Goal: Task Accomplishment & Management: Manage account settings

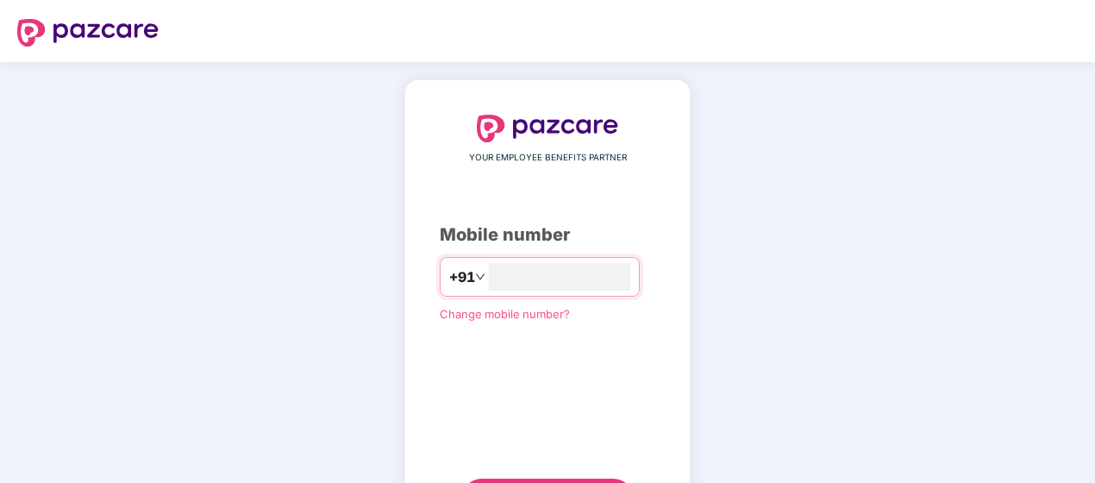
type input "**********"
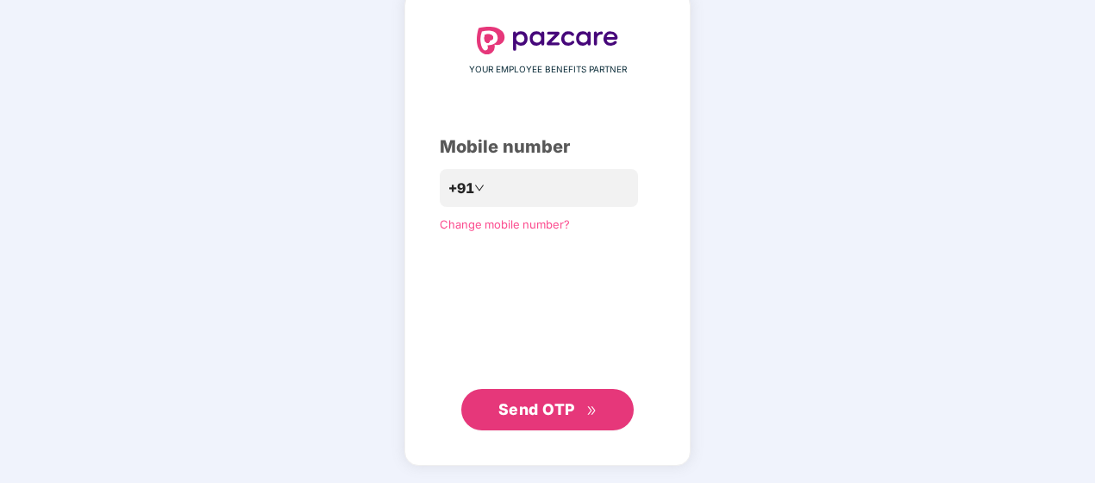
scroll to position [86, 0]
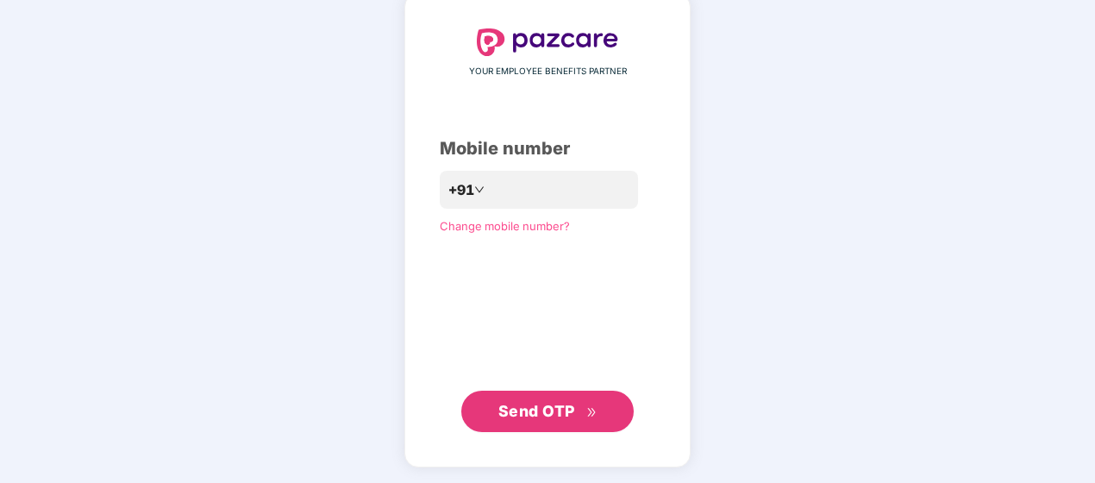
click at [558, 410] on span "Send OTP" at bounding box center [536, 411] width 77 height 18
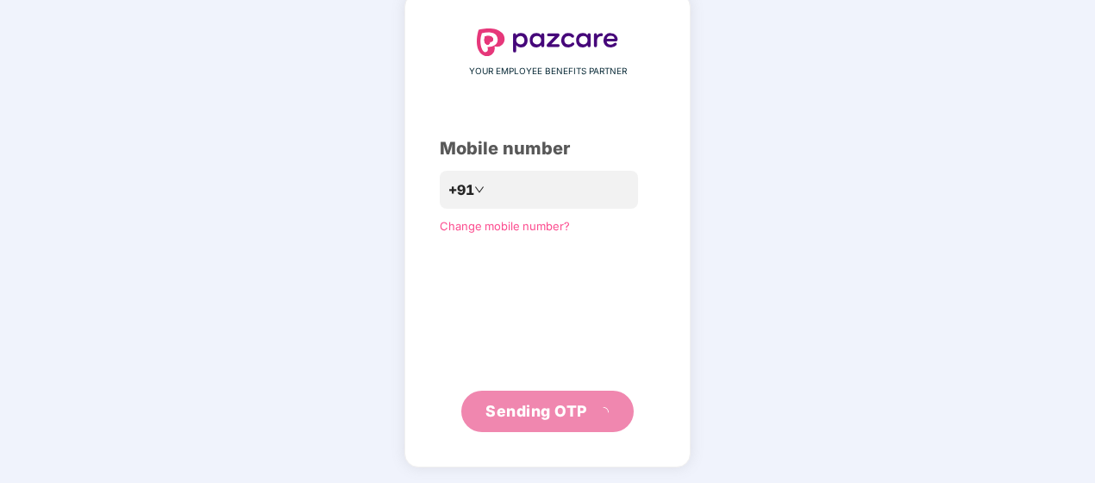
scroll to position [79, 0]
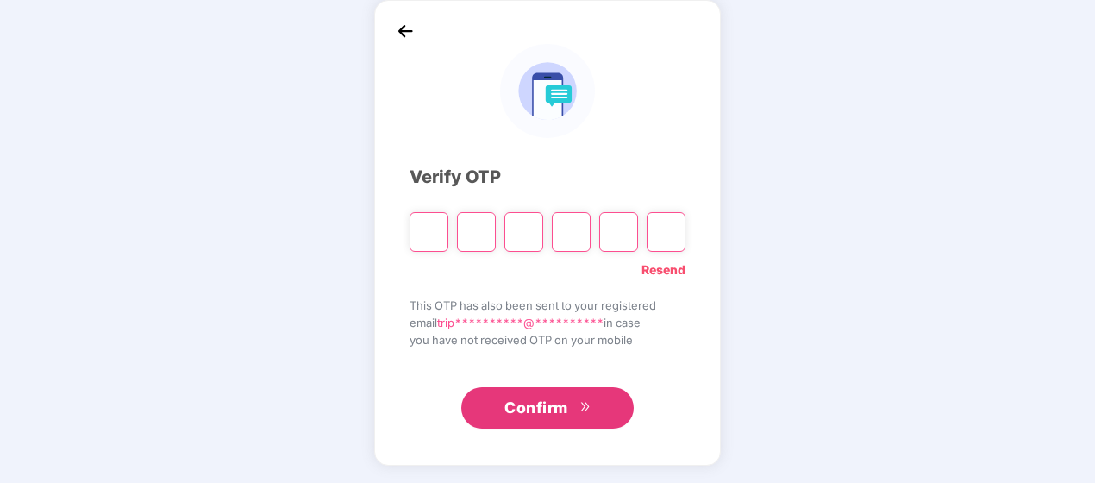
type input "*"
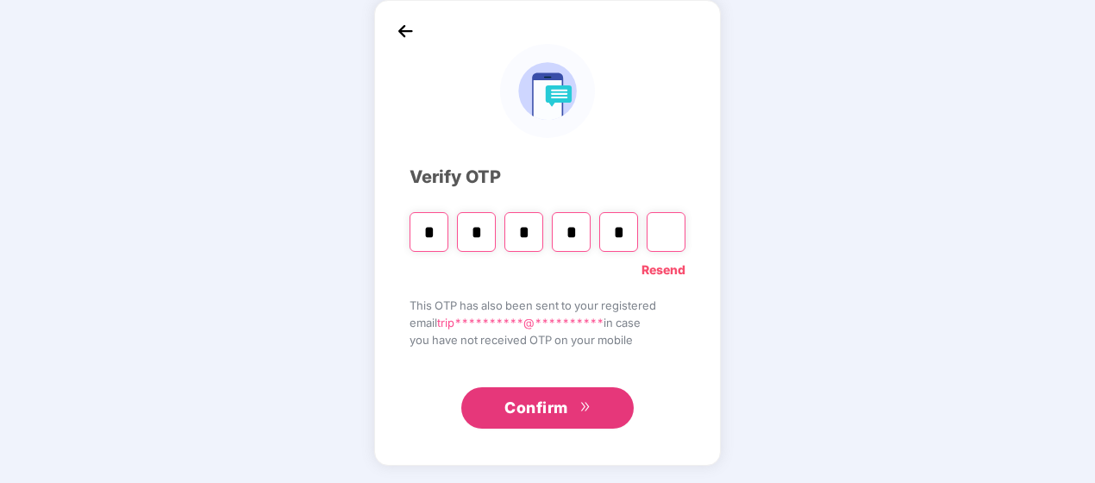
type input "*"
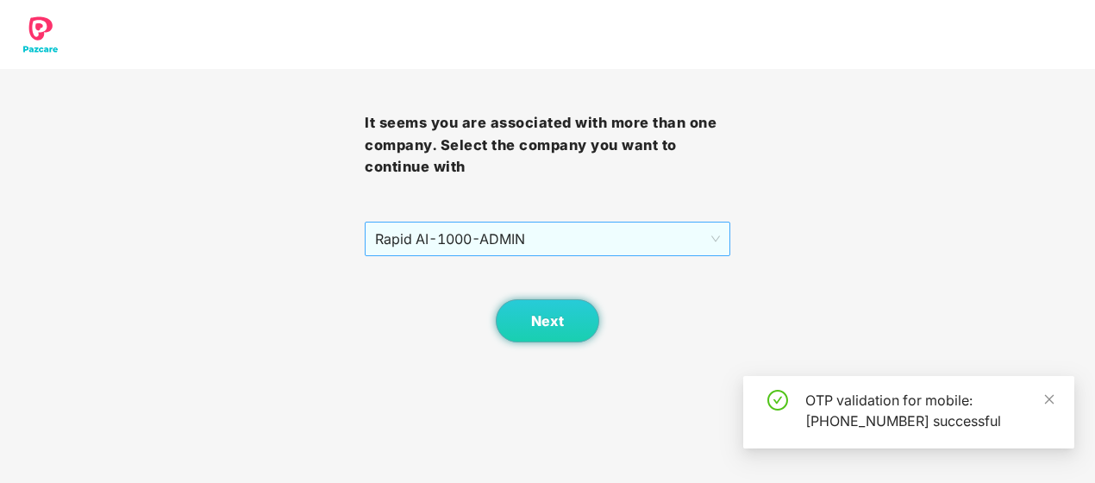
click at [592, 241] on span "Rapid AI - 1000 - ADMIN" at bounding box center [547, 238] width 344 height 33
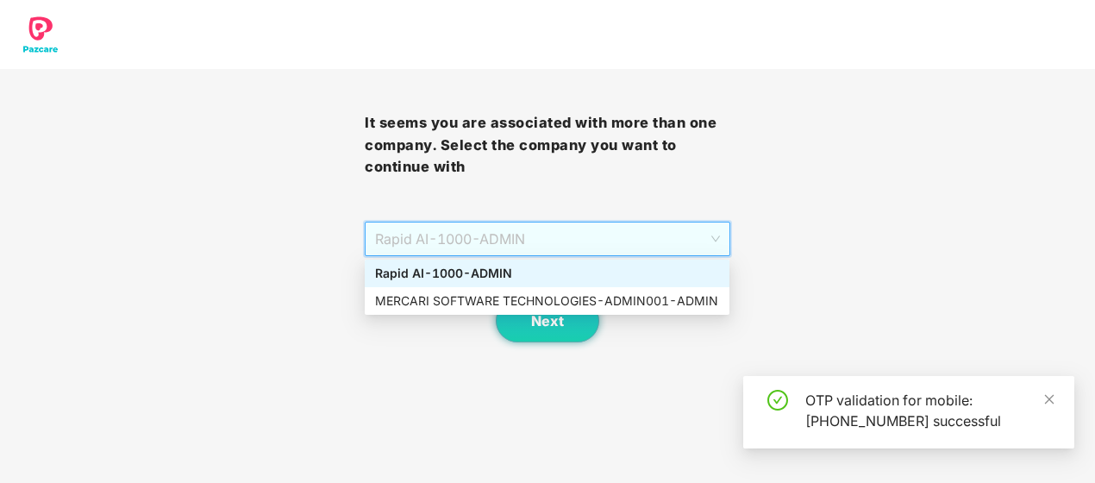
click at [819, 236] on div "It seems you are associated with more than one company. Select the company you …" at bounding box center [547, 171] width 1095 height 342
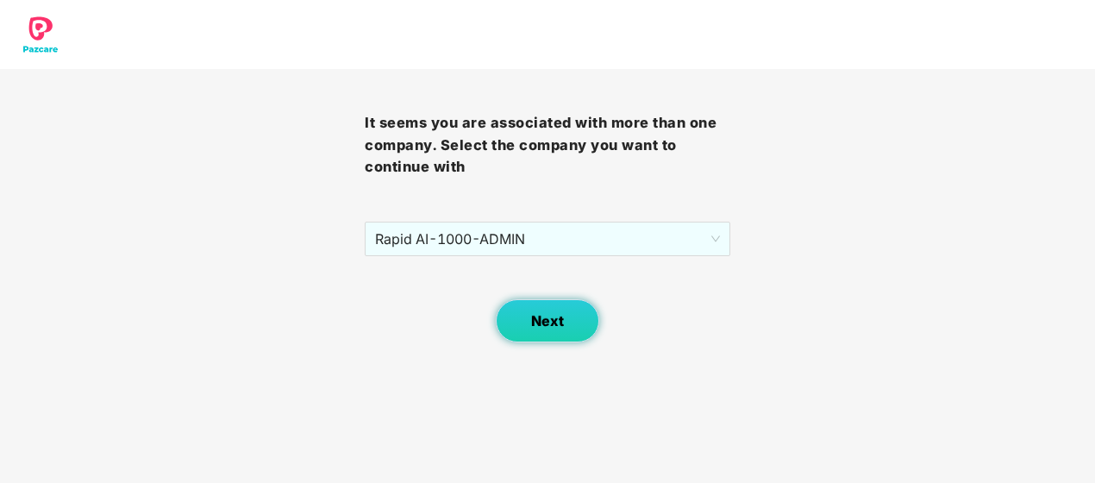
click at [547, 323] on span "Next" at bounding box center [547, 321] width 33 height 16
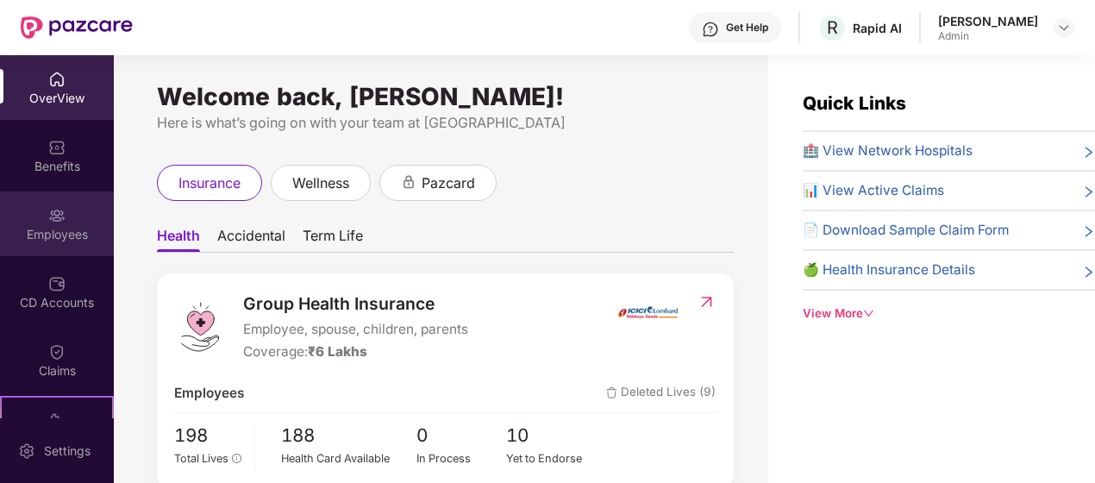
click at [64, 229] on div "Employees" at bounding box center [57, 234] width 114 height 17
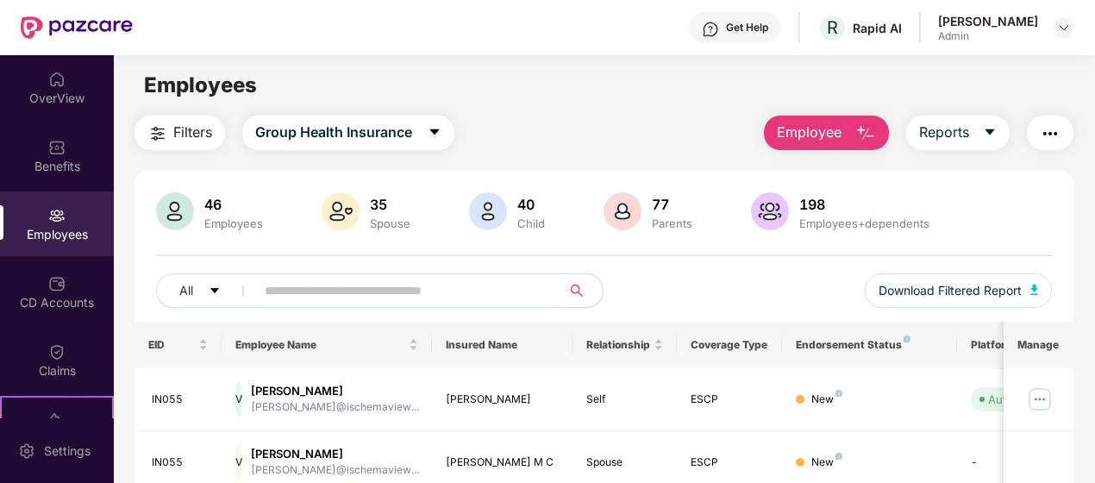
click at [417, 293] on input "text" at bounding box center [401, 291] width 273 height 26
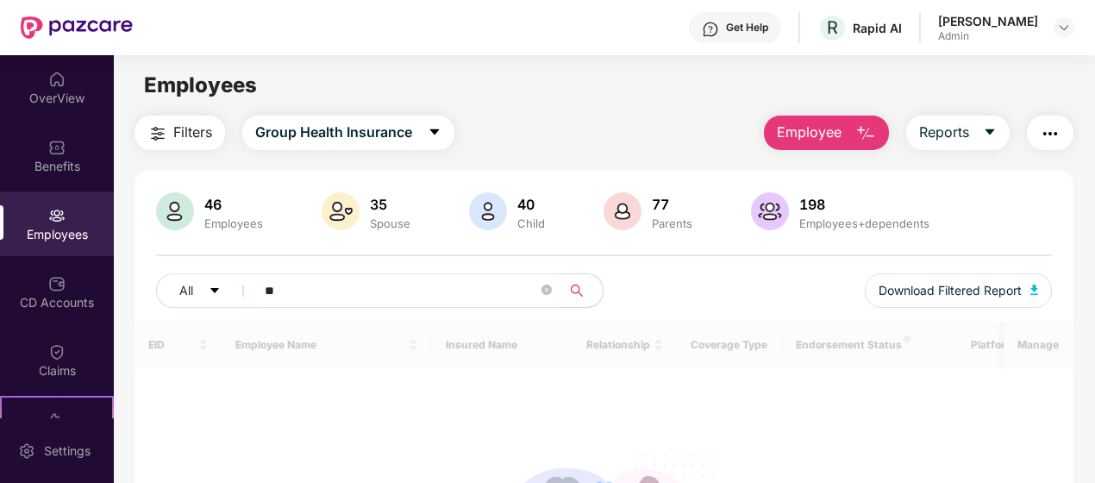
type input "*"
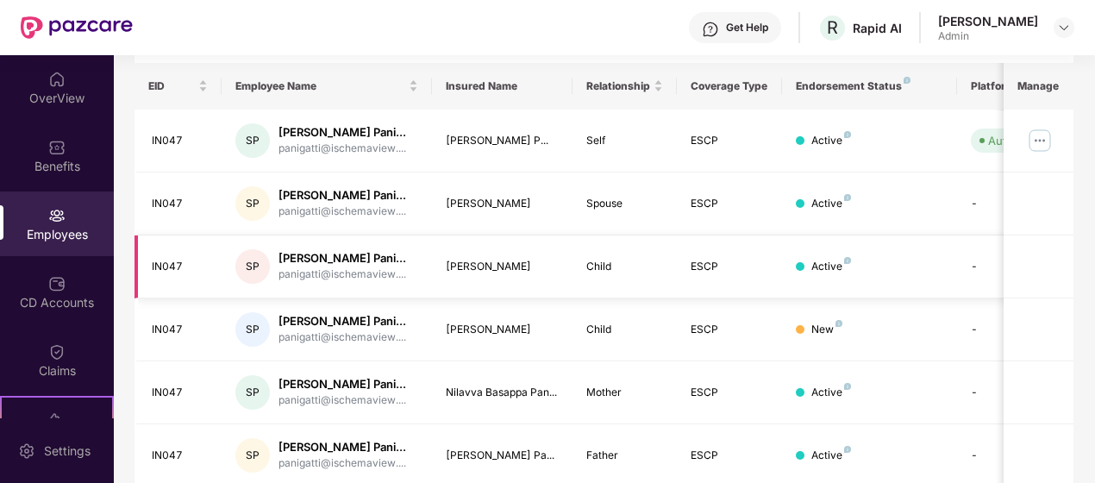
scroll to position [345, 0]
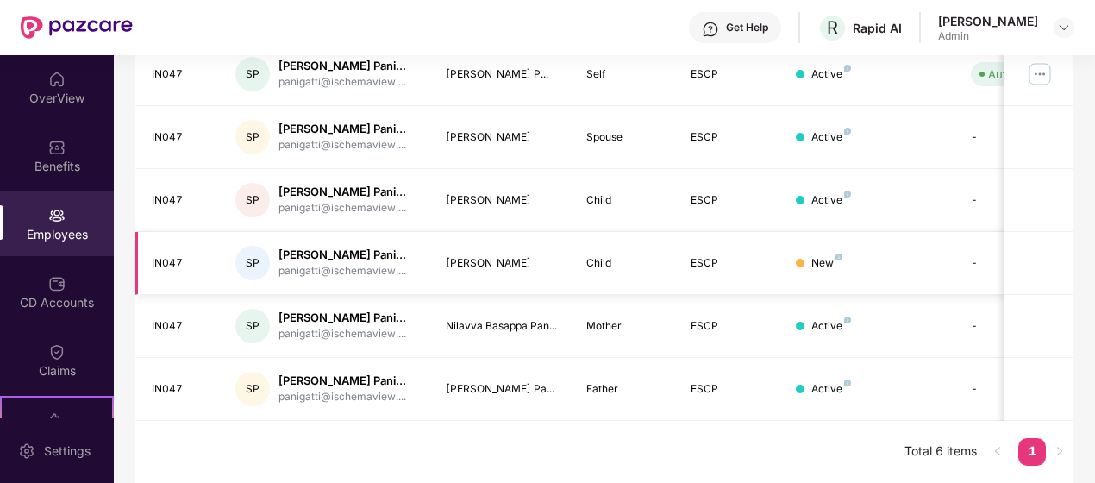
type input "****"
click at [922, 272] on div "New" at bounding box center [869, 263] width 147 height 16
click at [1041, 67] on img at bounding box center [1040, 74] width 28 height 28
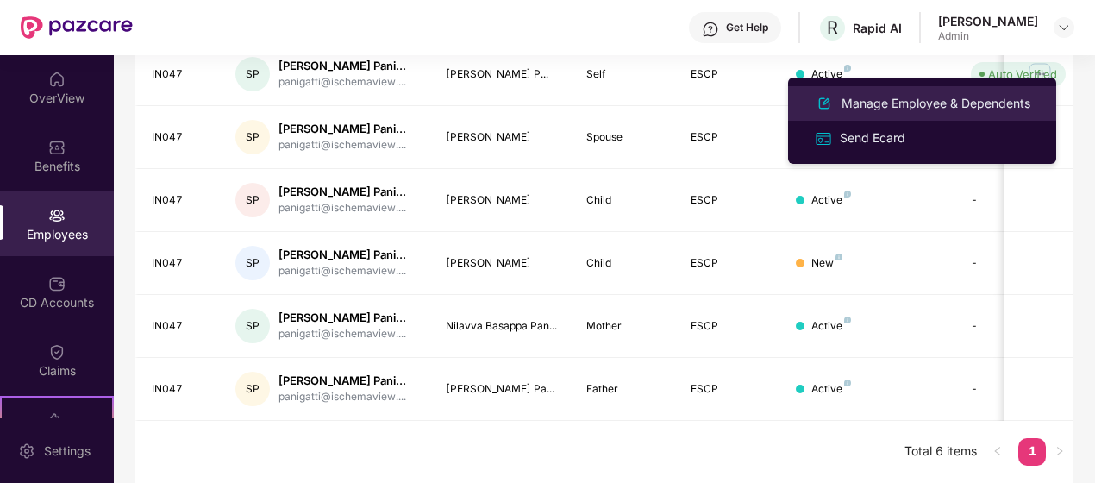
click at [907, 103] on div "Manage Employee & Dependents" at bounding box center [936, 103] width 196 height 19
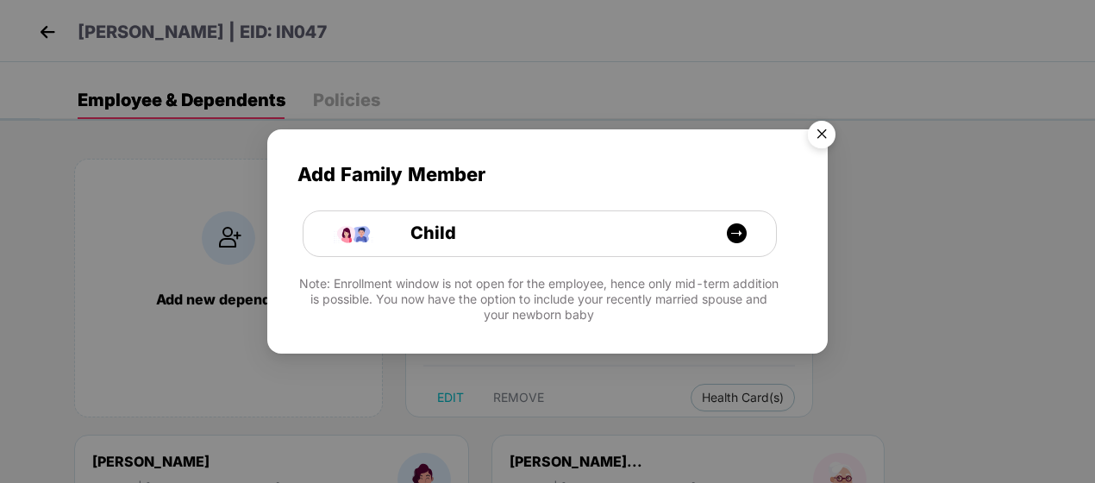
click at [840, 128] on img "Close" at bounding box center [822, 137] width 48 height 48
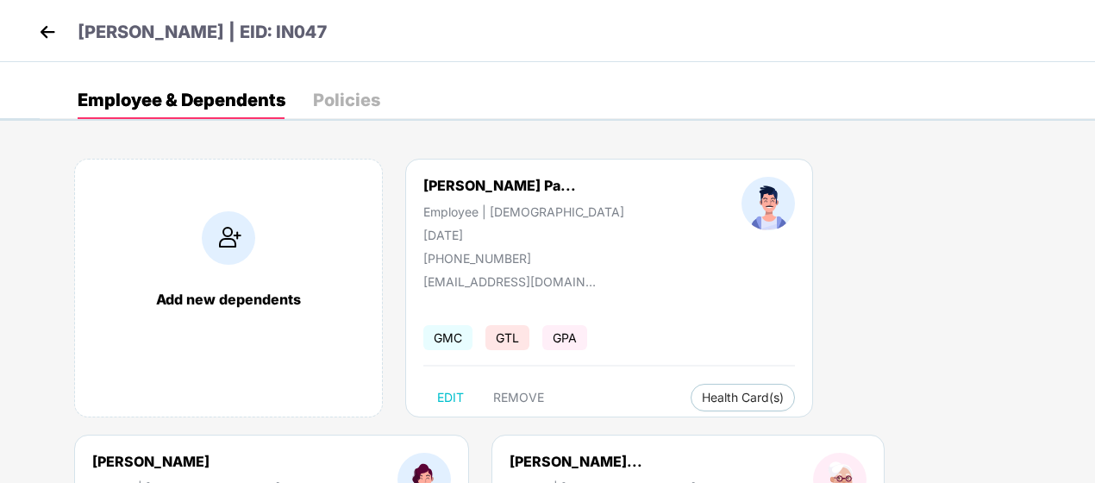
click at [50, 36] on img at bounding box center [47, 32] width 26 height 26
